Goal: Task Accomplishment & Management: Check status

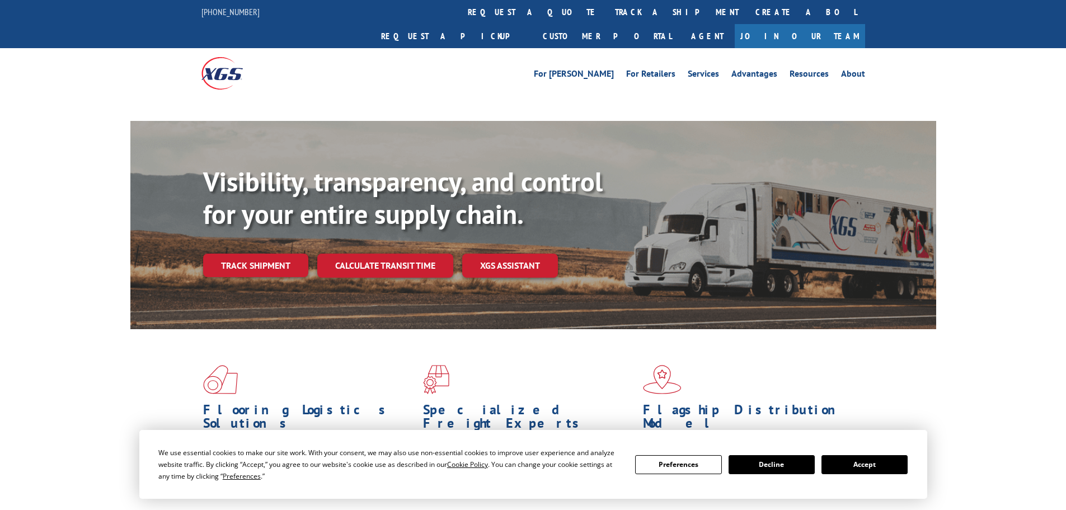
click at [280, 247] on div "Visibility, transparency, and control for your entire supply chain. Track shipm…" at bounding box center [569, 244] width 733 height 156
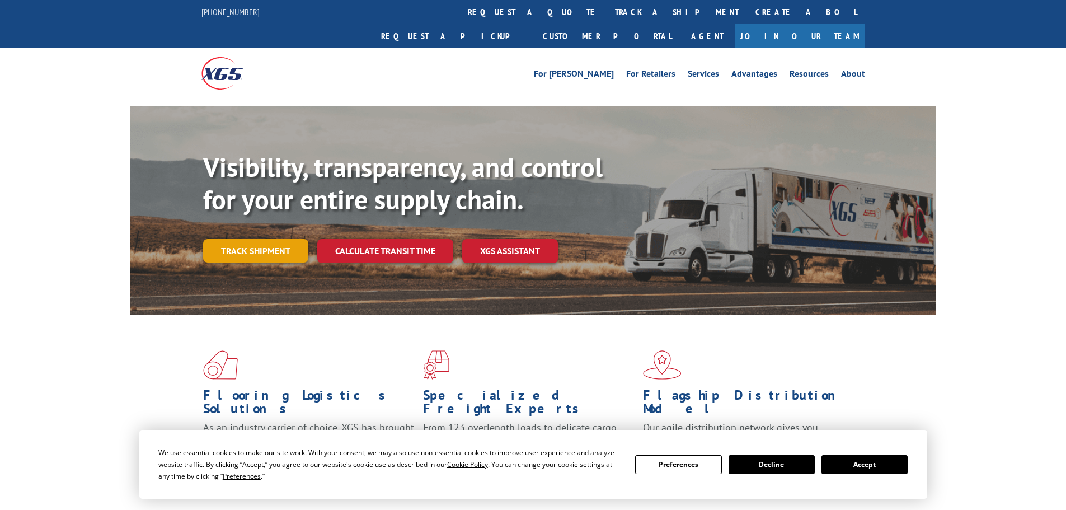
click at [284, 239] on link "Track shipment" at bounding box center [255, 250] width 105 height 23
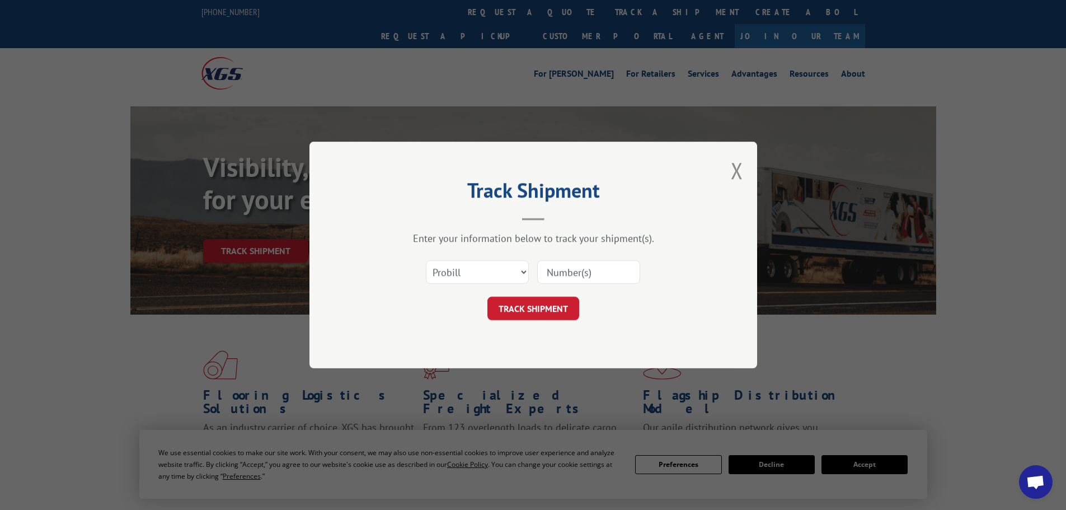
click at [591, 267] on input at bounding box center [588, 271] width 103 height 23
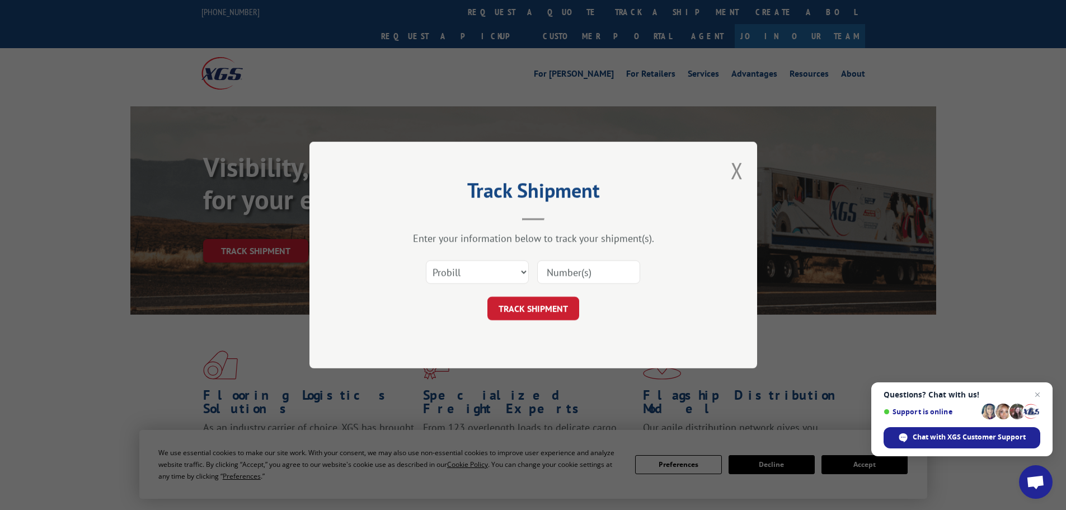
paste input "17469831"
type input "17469831"
click at [555, 307] on button "TRACK SHIPMENT" at bounding box center [533, 307] width 92 height 23
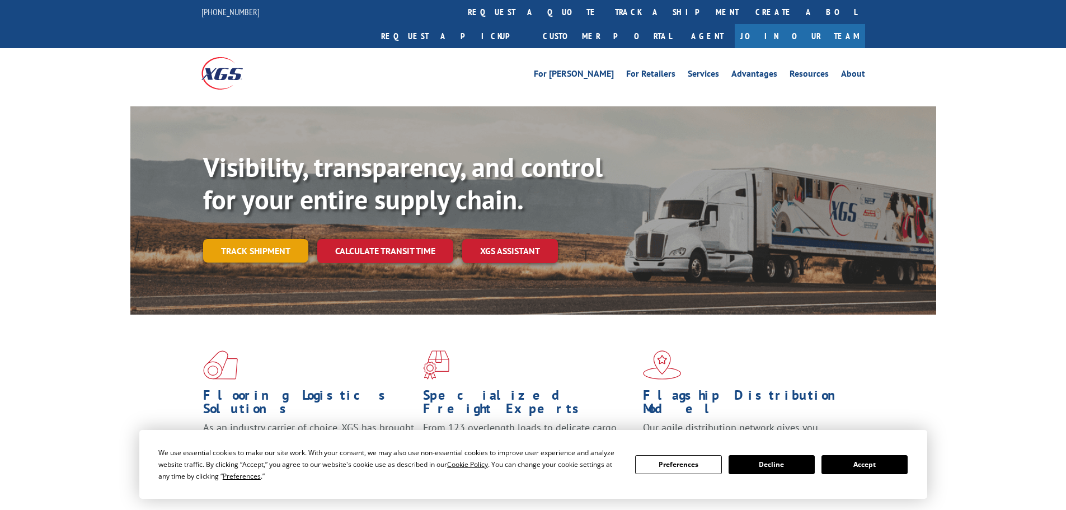
click at [267, 239] on link "Track shipment" at bounding box center [255, 250] width 105 height 23
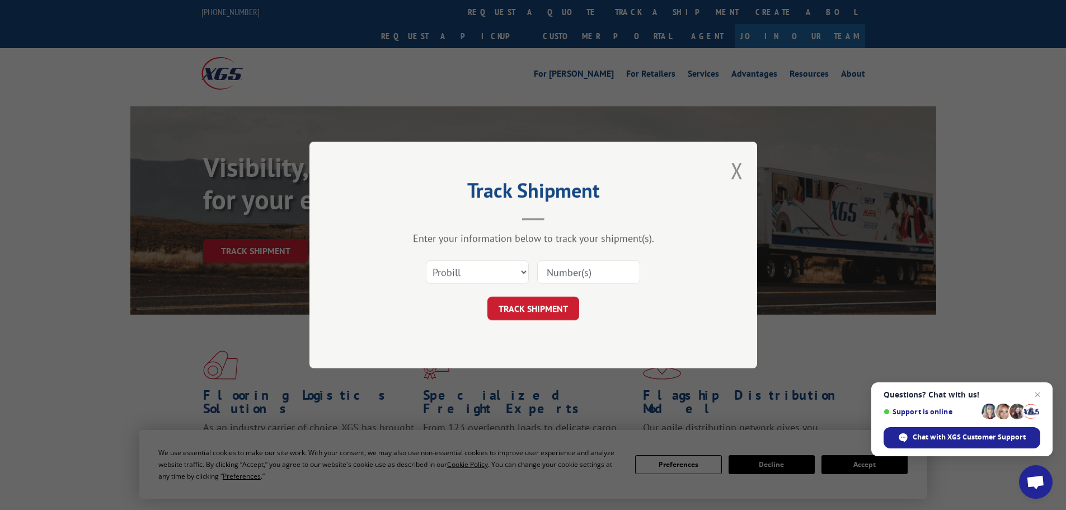
click at [560, 267] on input at bounding box center [588, 271] width 103 height 23
paste input "17469724"
type input "17469724"
click at [562, 300] on button "TRACK SHIPMENT" at bounding box center [533, 307] width 92 height 23
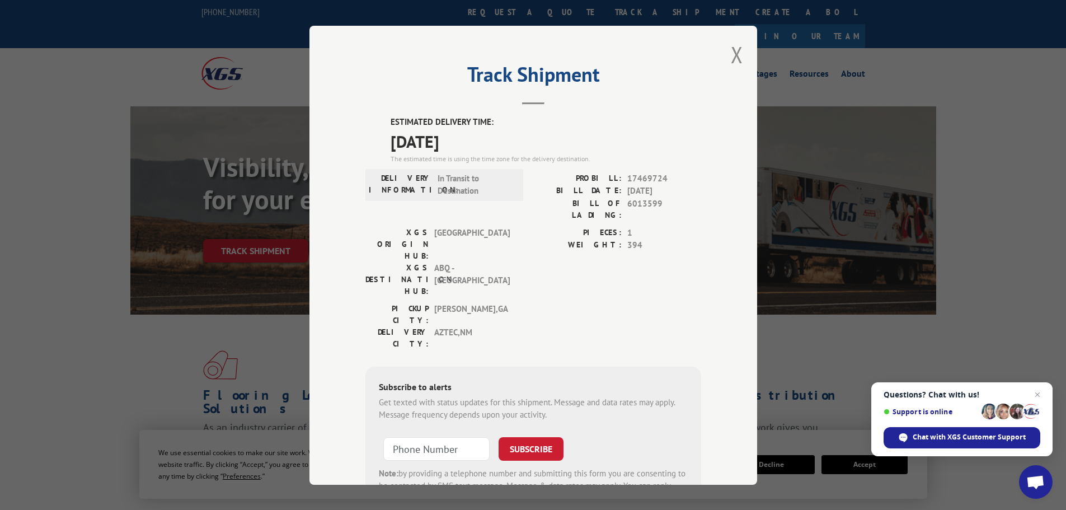
click at [725, 50] on div "Track Shipment ESTIMATED DELIVERY TIME: [DATE] The estimated time is using the …" at bounding box center [532, 255] width 447 height 459
click at [730, 56] on button "Close modal" at bounding box center [736, 55] width 12 height 30
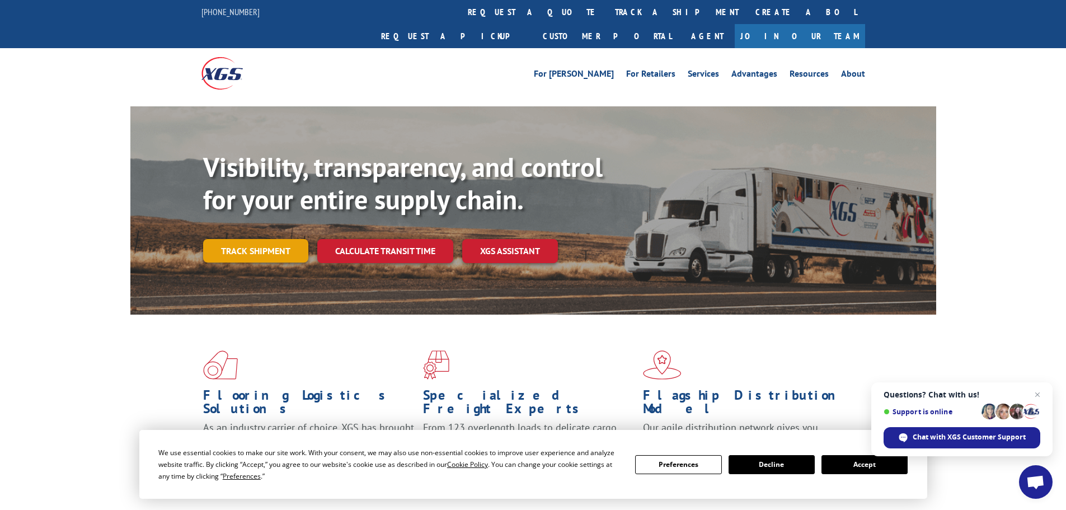
click at [223, 239] on link "Track shipment" at bounding box center [255, 250] width 105 height 23
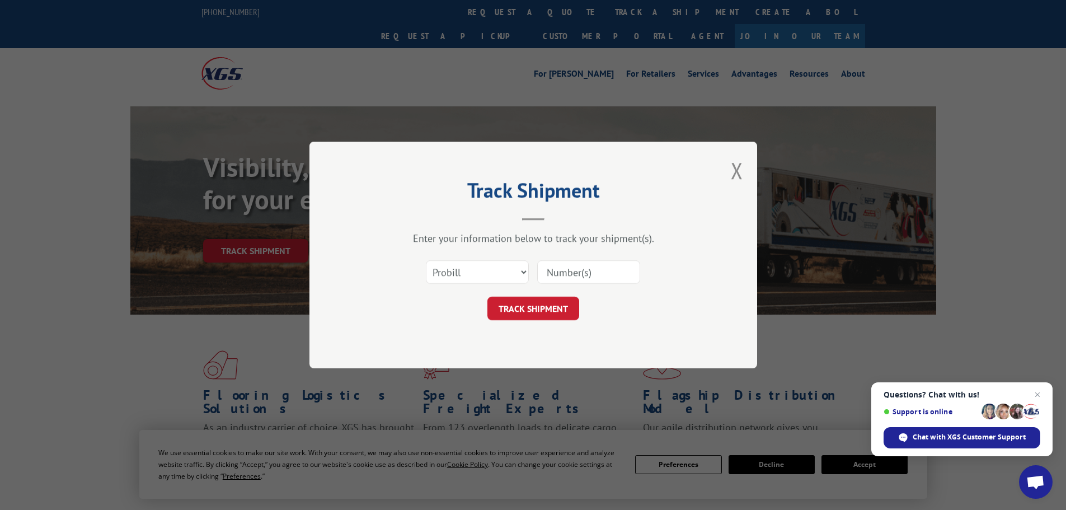
click at [562, 280] on input at bounding box center [588, 271] width 103 height 23
paste input "17469701"
type input "17469701"
click at [545, 311] on button "TRACK SHIPMENT" at bounding box center [533, 307] width 92 height 23
